Goal: Task Accomplishment & Management: Manage account settings

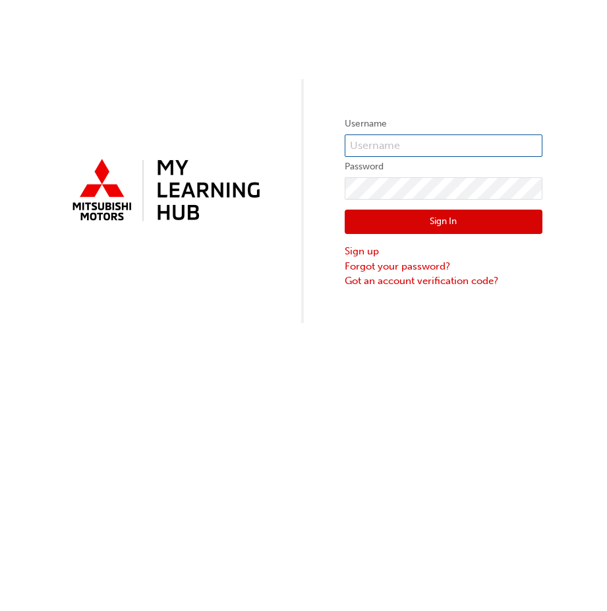
type input "[EMAIL_ADDRESS][DOMAIN_NAME]"
click at [355, 219] on button "Sign In" at bounding box center [444, 222] width 198 height 25
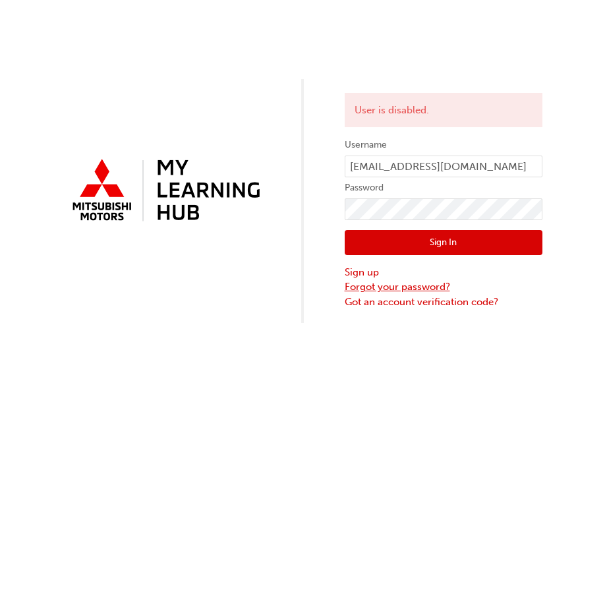
click at [389, 286] on link "Forgot your password?" at bounding box center [444, 287] width 198 height 15
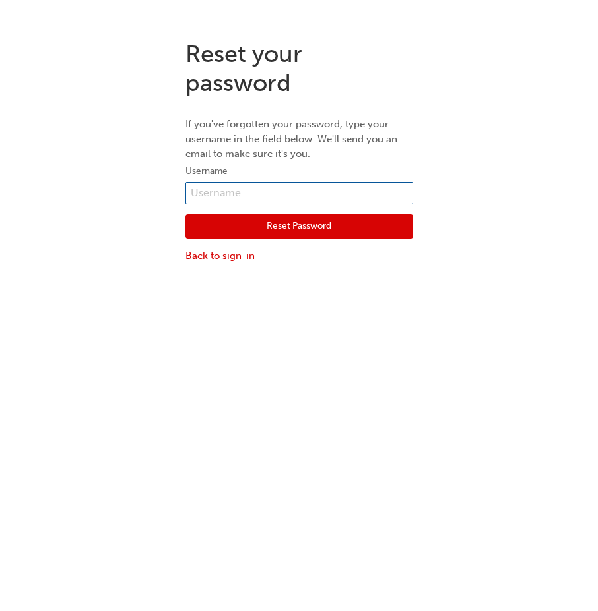
click at [204, 186] on input "text" at bounding box center [299, 193] width 228 height 22
type input "[EMAIL_ADDRESS][DOMAIN_NAME]"
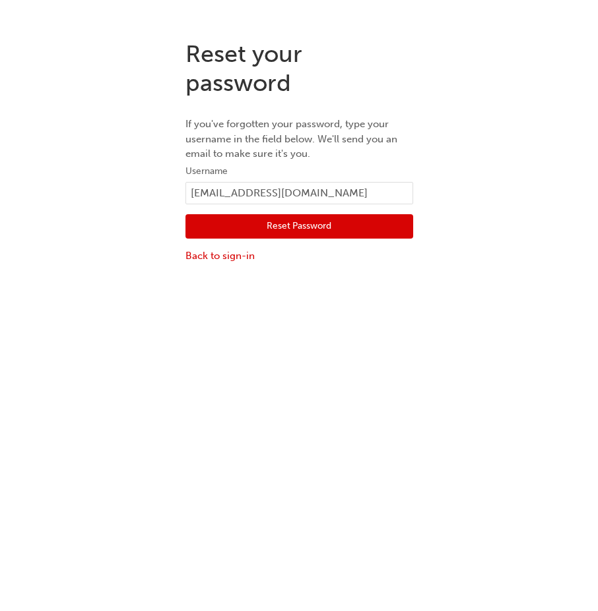
click at [314, 231] on button "Reset Password" at bounding box center [299, 226] width 228 height 25
